Goal: Information Seeking & Learning: Learn about a topic

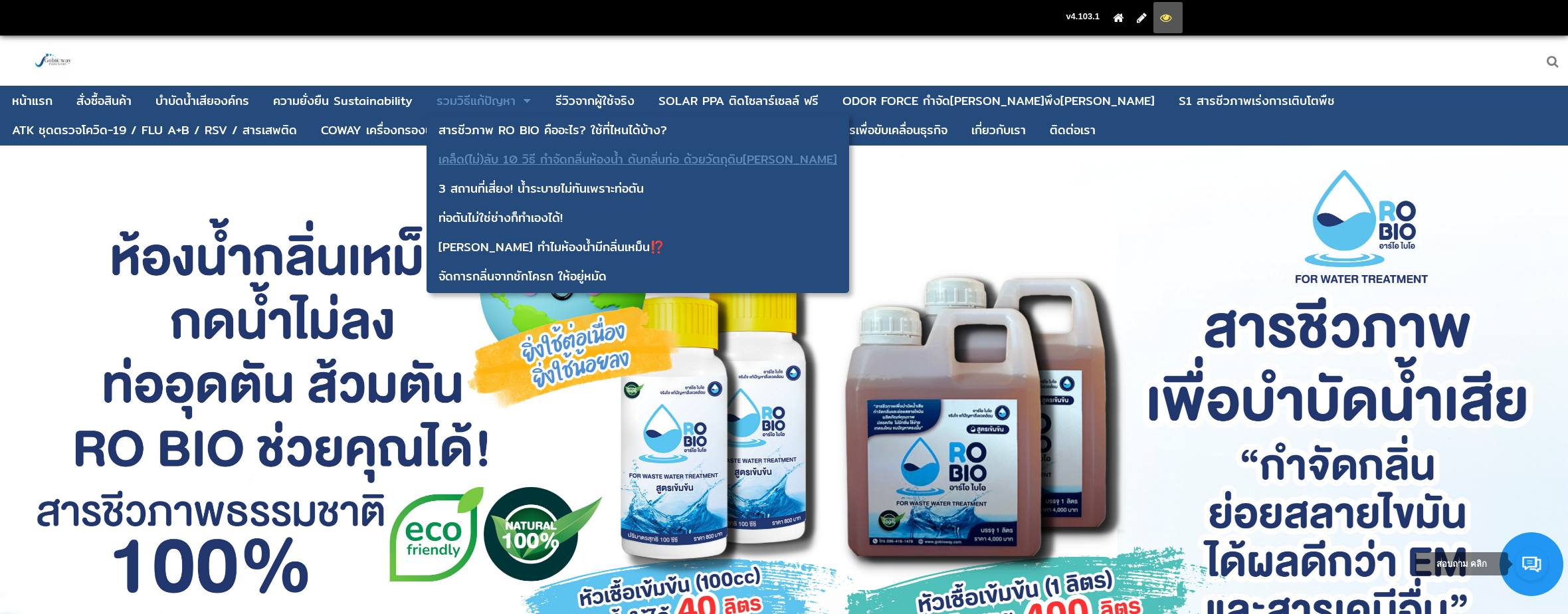
click at [564, 155] on div "เคล็ด(ไม่)ลับ 10 วิธี กำจัดกลิ่นห้องน้ำ ดับกลิ่นท่อ ด้วยวัตถุดิบ[PERSON_NAME]" at bounding box center [638, 159] width 399 height 12
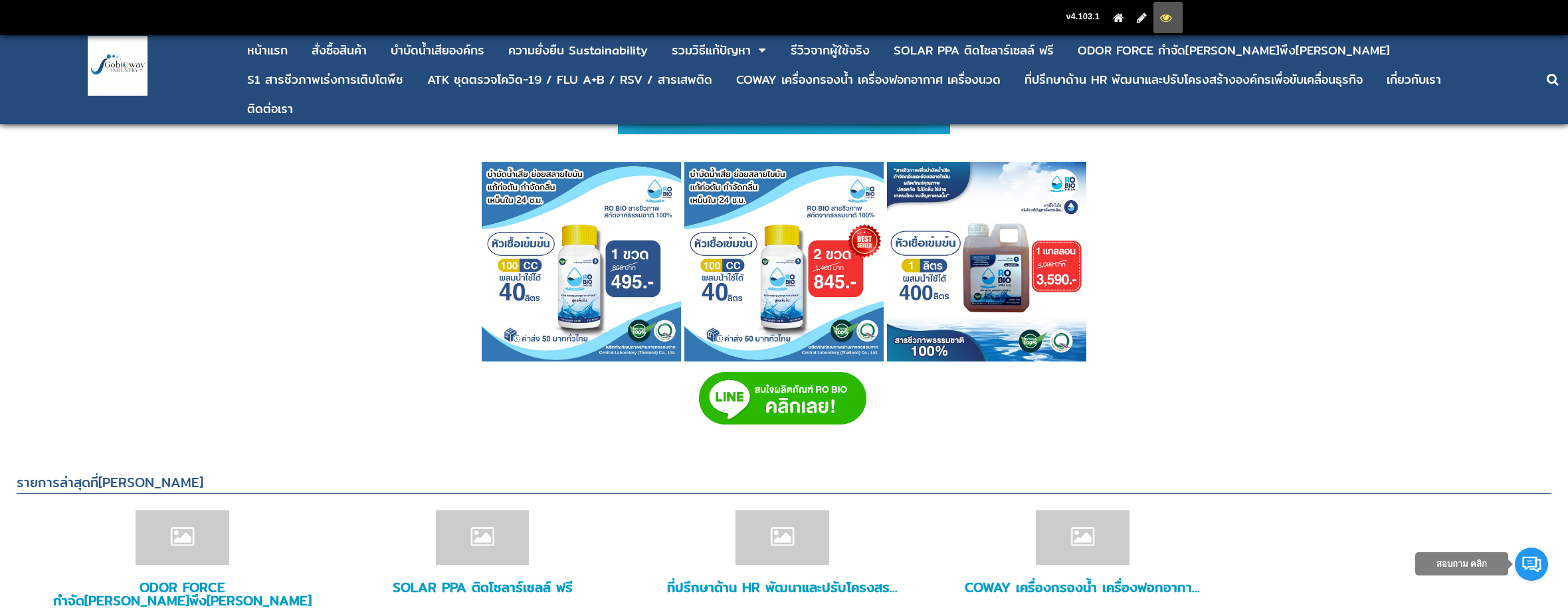
scroll to position [5711, 0]
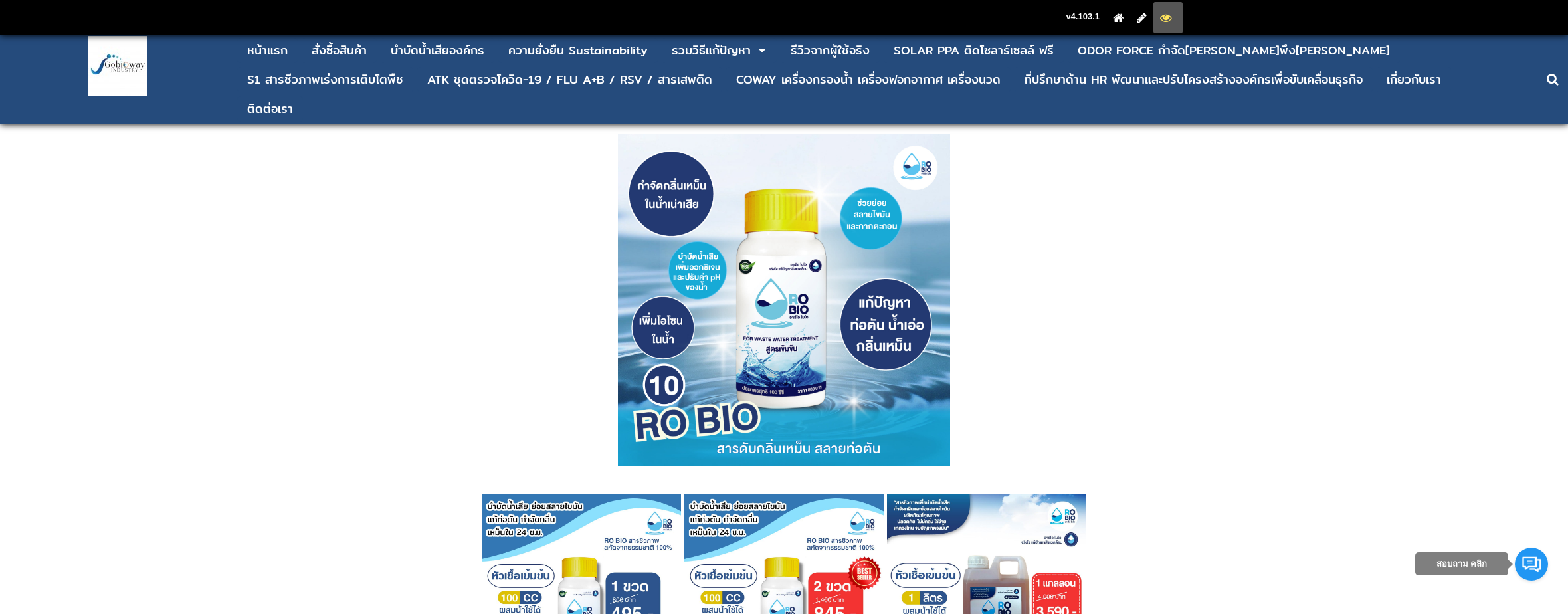
click at [115, 73] on img at bounding box center [117, 65] width 60 height 59
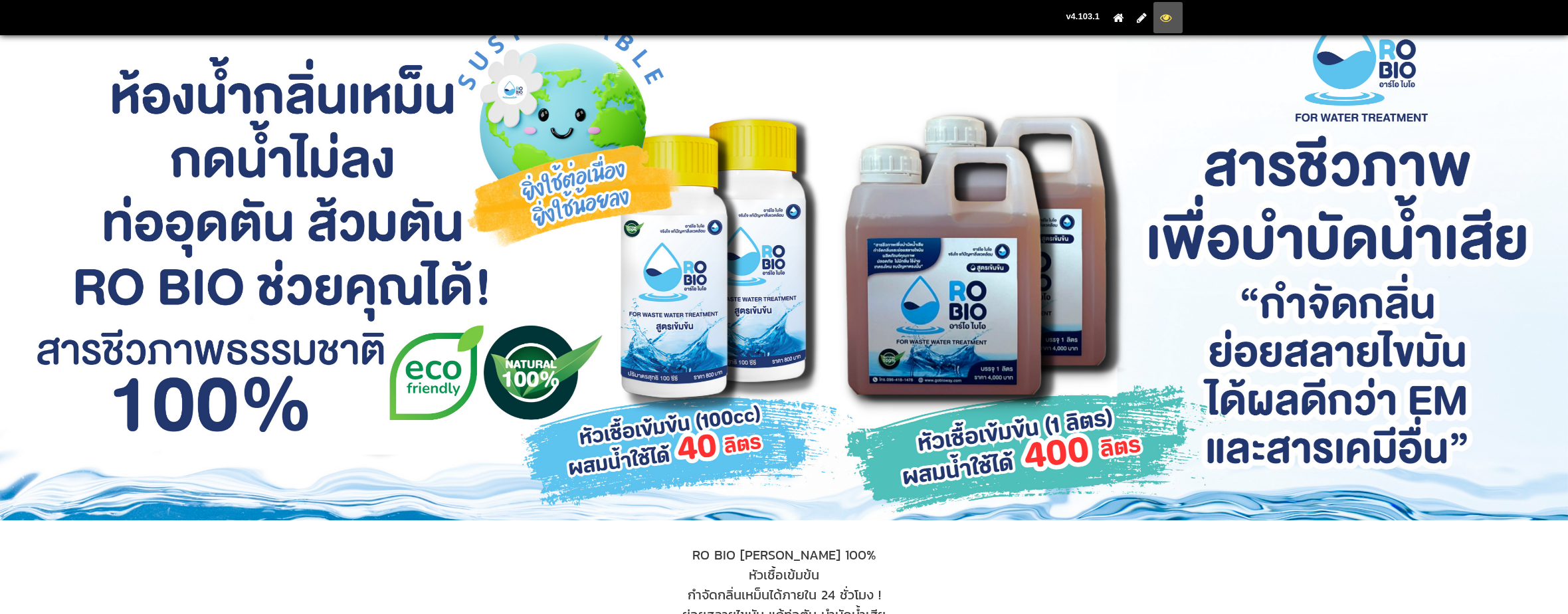
scroll to position [332, 0]
